Goal: Information Seeking & Learning: Understand process/instructions

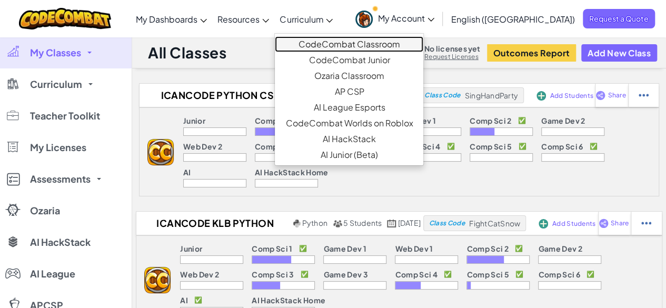
click at [355, 39] on link "CodeCombat Classroom" at bounding box center [349, 44] width 148 height 16
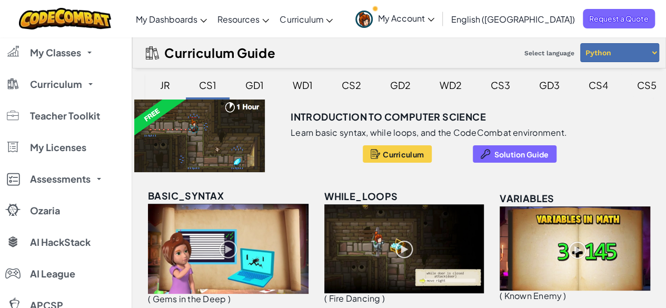
click at [634, 87] on div "CS5" at bounding box center [646, 85] width 41 height 25
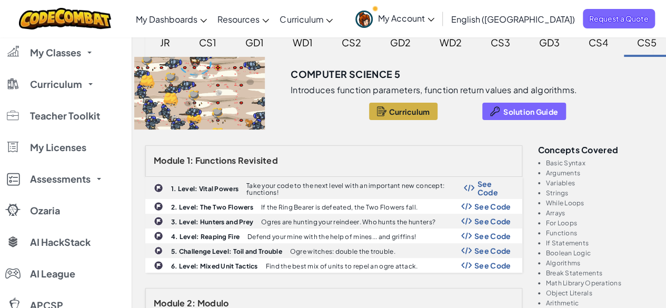
scroll to position [43, 0]
click at [516, 112] on span "Solution Guide" at bounding box center [530, 111] width 55 height 8
